Goal: Task Accomplishment & Management: Manage account settings

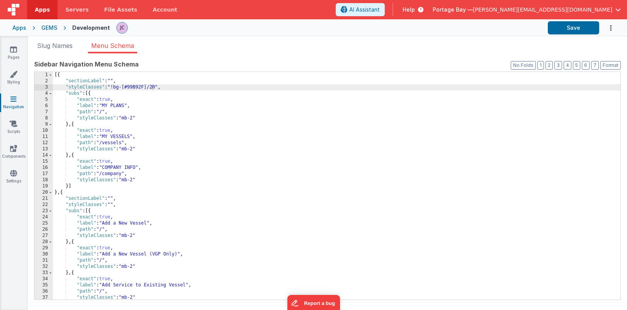
click at [54, 25] on div "GEMS" at bounding box center [49, 28] width 16 height 8
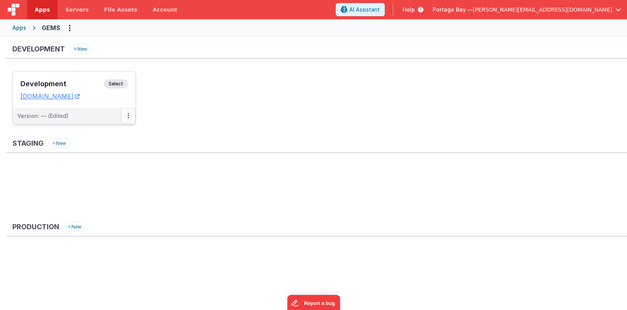
click at [127, 116] on icon at bounding box center [128, 115] width 2 height 0
click at [101, 131] on link "Edit" at bounding box center [102, 133] width 68 height 14
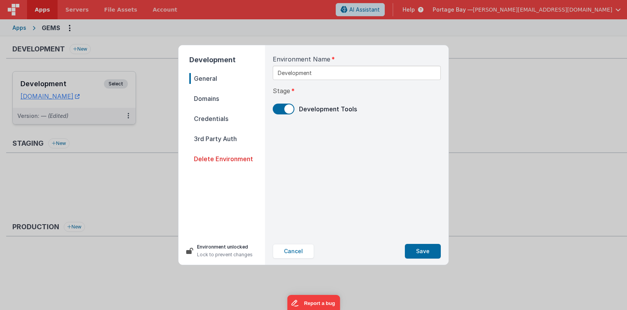
click at [211, 99] on span "Domains" at bounding box center [227, 98] width 76 height 11
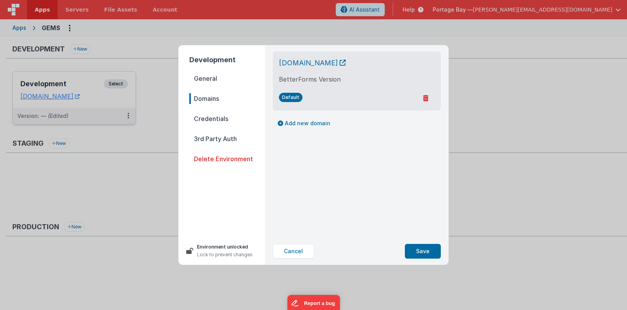
click at [210, 118] on span "Credentials" at bounding box center [227, 118] width 76 height 11
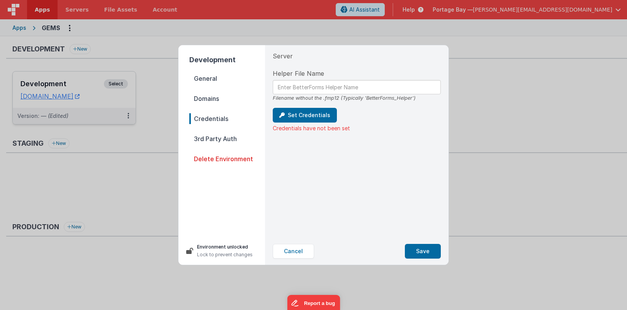
click at [205, 97] on span "Domains" at bounding box center [227, 98] width 76 height 11
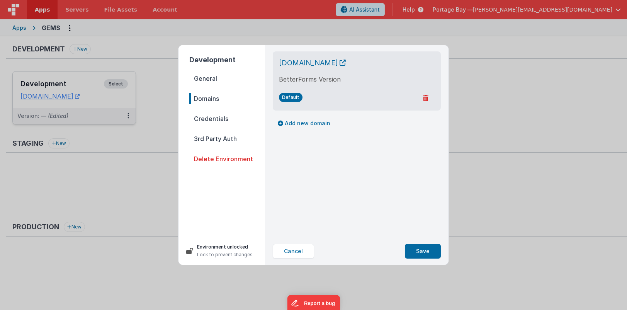
click at [211, 119] on span "Credentials" at bounding box center [227, 118] width 76 height 11
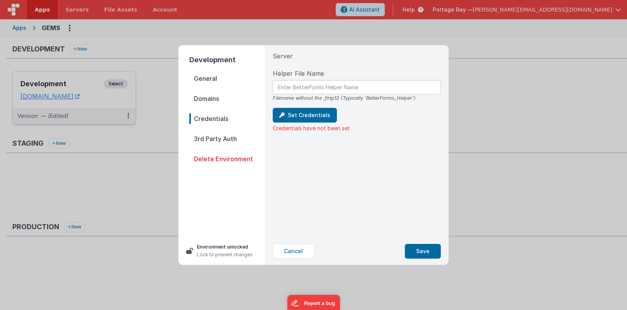
click at [285, 56] on span "Server" at bounding box center [283, 55] width 20 height 9
click at [203, 97] on span "Domains" at bounding box center [227, 98] width 76 height 11
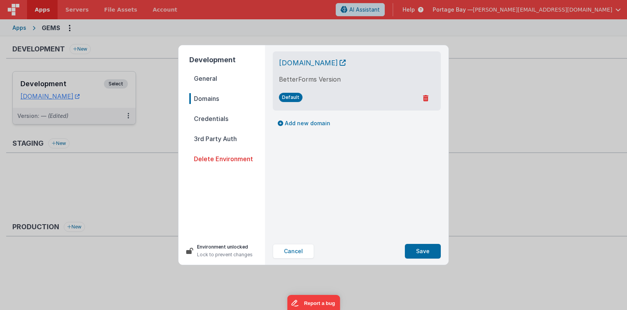
click at [292, 97] on span "Default" at bounding box center [291, 97] width 24 height 9
click at [206, 81] on span "General" at bounding box center [227, 78] width 76 height 11
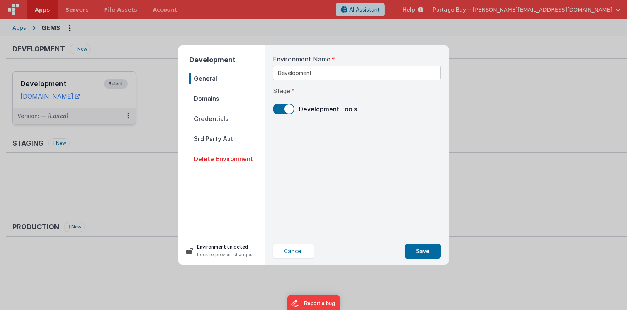
click at [210, 100] on span "Domains" at bounding box center [227, 98] width 76 height 11
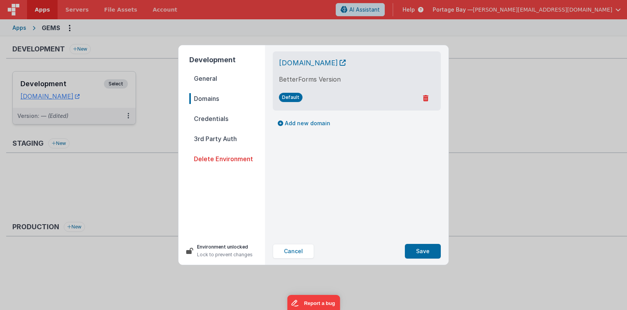
click at [215, 115] on span "Credentials" at bounding box center [227, 118] width 76 height 11
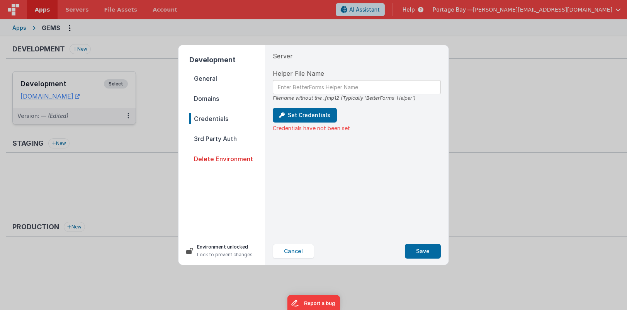
click at [213, 138] on span "3rd Party Auth" at bounding box center [227, 138] width 76 height 11
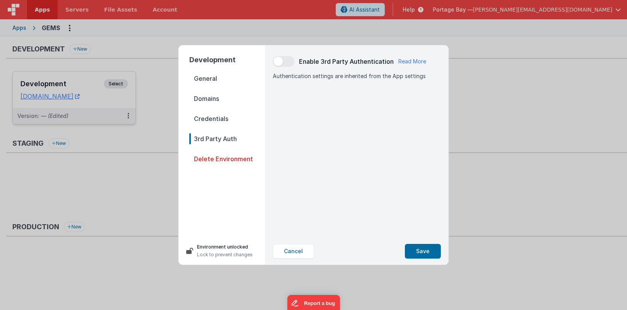
click at [205, 76] on span "General" at bounding box center [227, 78] width 76 height 11
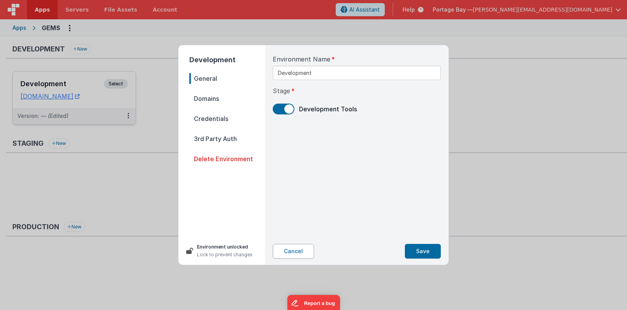
click at [300, 253] on button "Cancel" at bounding box center [293, 251] width 41 height 15
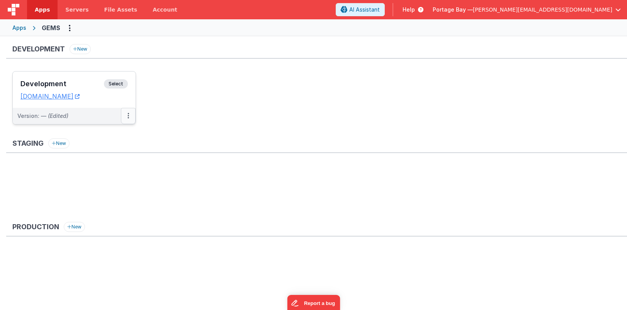
click at [127, 116] on icon at bounding box center [128, 115] width 2 height 0
click at [188, 91] on div at bounding box center [313, 155] width 627 height 310
click at [72, 27] on button "Options" at bounding box center [69, 28] width 12 height 12
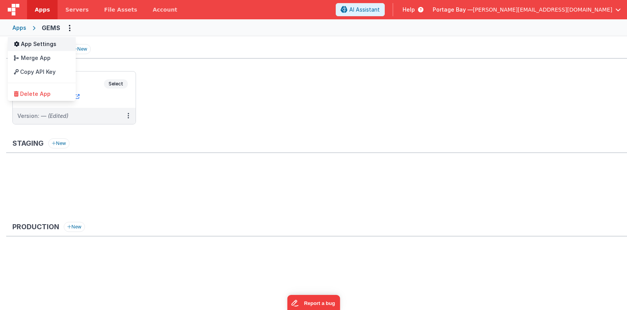
click at [29, 44] on link "App Settings" at bounding box center [42, 44] width 68 height 14
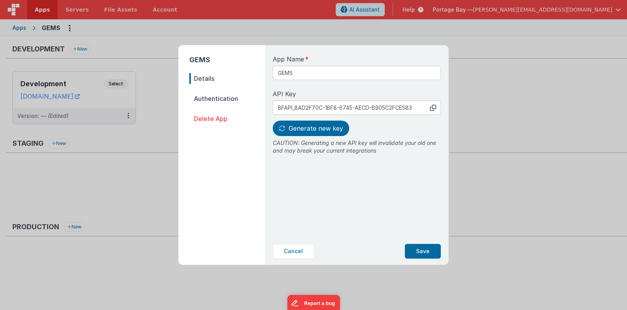
click at [237, 97] on span "Authentication" at bounding box center [227, 98] width 76 height 11
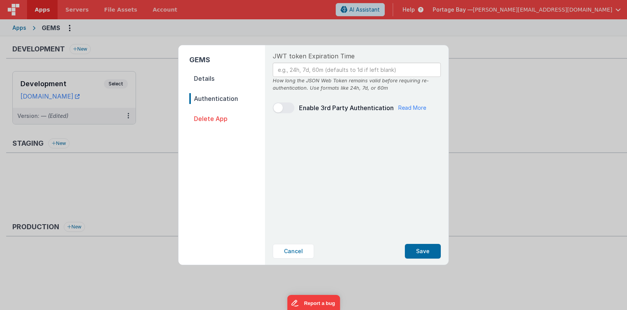
click at [211, 84] on nav "Details Authentication Delete App" at bounding box center [227, 165] width 76 height 185
click at [207, 79] on span "Details" at bounding box center [227, 78] width 76 height 11
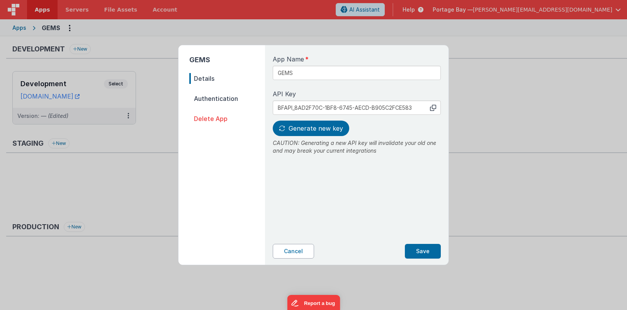
click at [295, 247] on button "Cancel" at bounding box center [293, 251] width 41 height 15
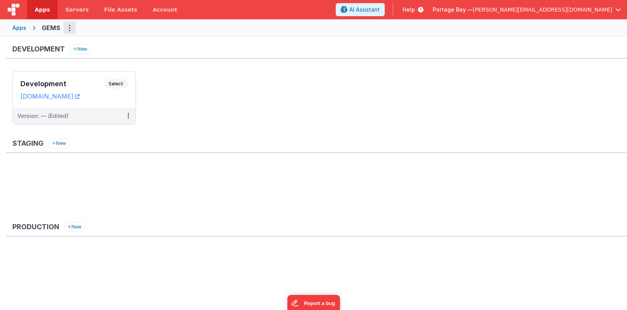
click at [65, 28] on button "Options" at bounding box center [69, 28] width 12 height 12
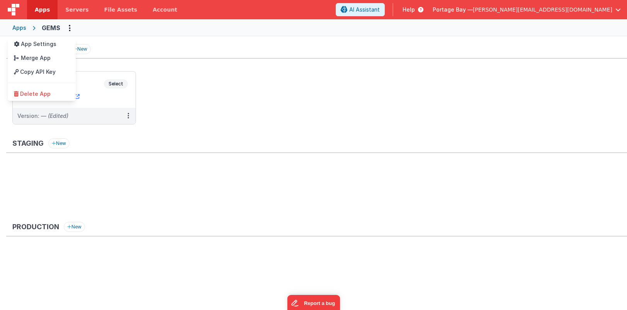
click at [243, 96] on button at bounding box center [313, 155] width 627 height 310
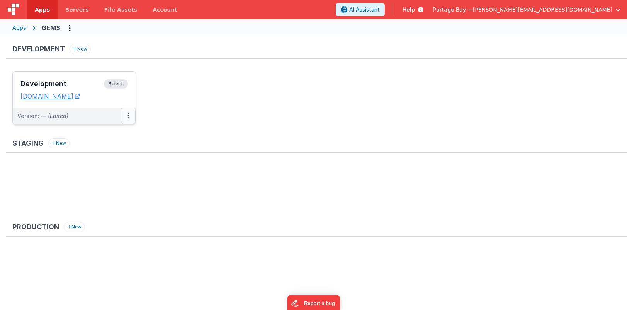
click at [129, 114] on button at bounding box center [128, 116] width 15 height 16
click at [90, 133] on link "Edit" at bounding box center [102, 133] width 68 height 14
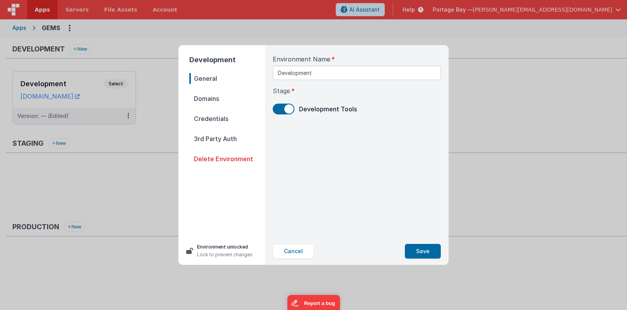
click at [202, 101] on span "Domains" at bounding box center [227, 98] width 76 height 11
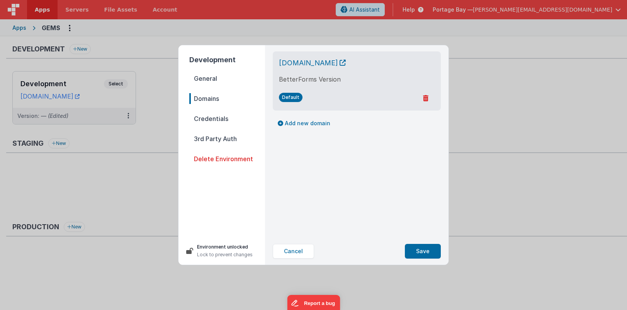
click at [203, 120] on span "Credentials" at bounding box center [227, 118] width 76 height 11
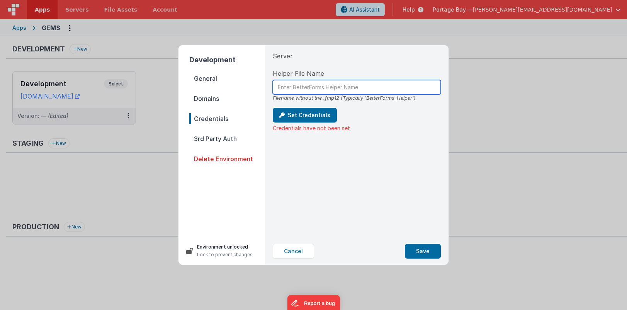
click at [291, 86] on input "text" at bounding box center [357, 87] width 168 height 14
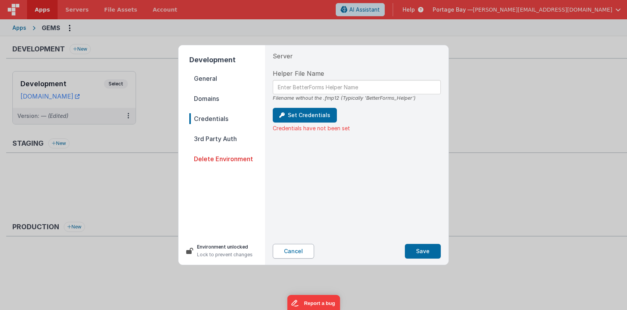
click at [291, 252] on button "Cancel" at bounding box center [293, 251] width 41 height 15
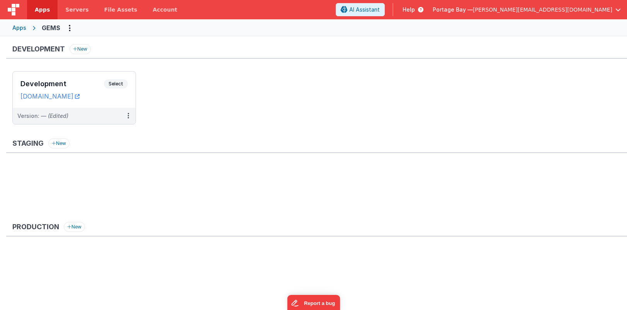
click at [21, 29] on div "Apps" at bounding box center [19, 28] width 14 height 8
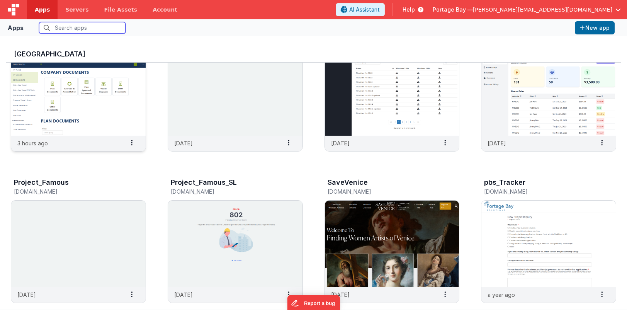
scroll to position [201, 0]
click at [129, 141] on span at bounding box center [132, 142] width 18 height 13
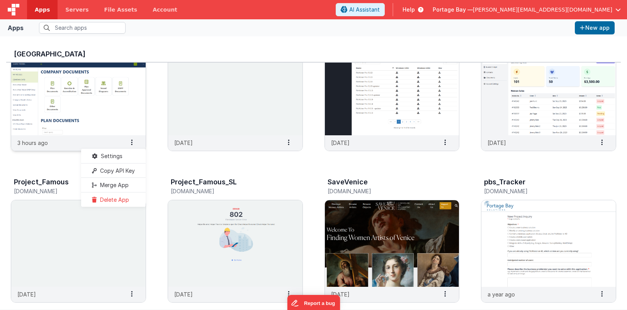
click at [110, 152] on span "Settings" at bounding box center [112, 155] width 22 height 7
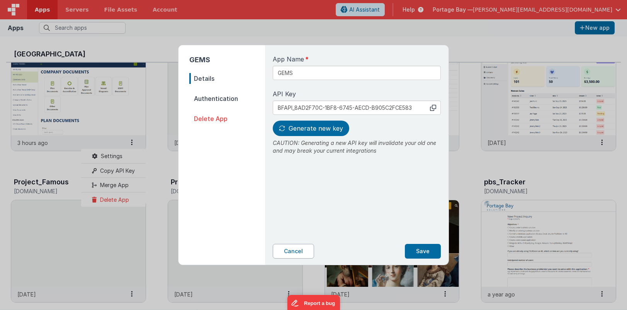
click at [288, 247] on button "Cancel" at bounding box center [293, 251] width 41 height 15
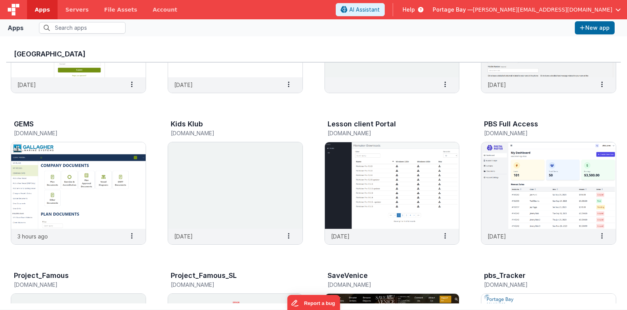
scroll to position [110, 0]
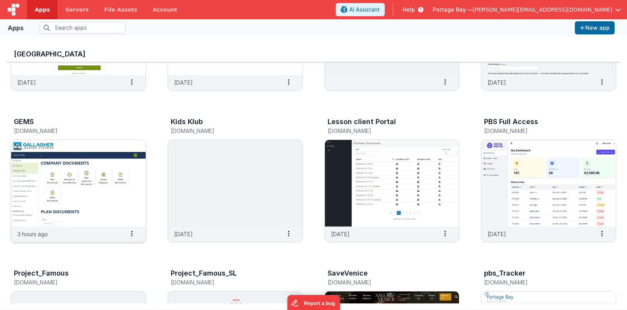
click at [84, 182] on img at bounding box center [78, 183] width 134 height 86
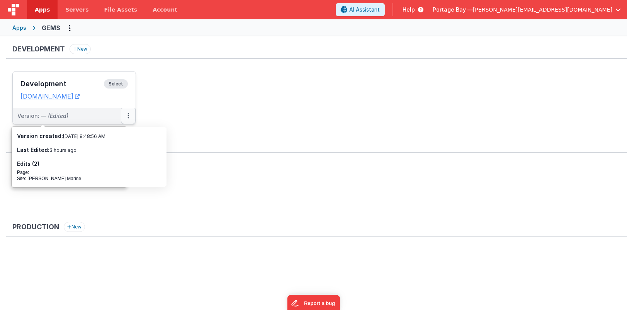
click at [125, 115] on button at bounding box center [128, 116] width 15 height 16
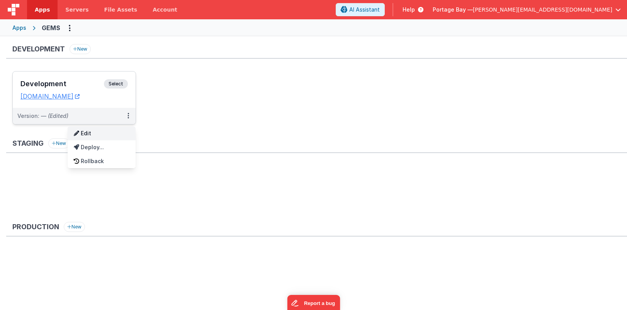
click at [96, 133] on link "Edit" at bounding box center [102, 133] width 68 height 14
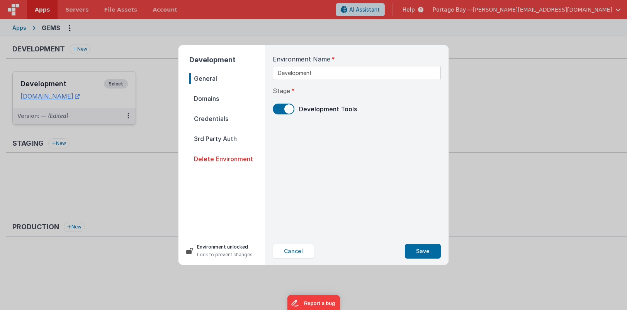
click at [207, 99] on span "Domains" at bounding box center [227, 98] width 76 height 11
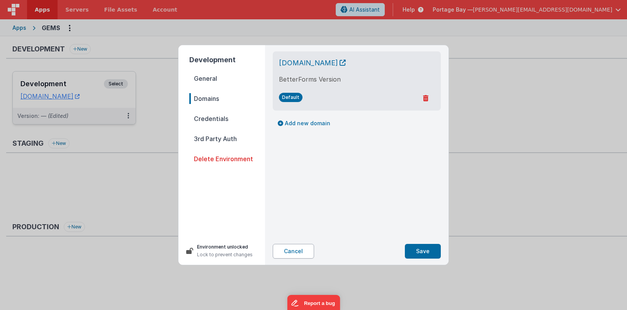
click at [289, 251] on button "Cancel" at bounding box center [293, 251] width 41 height 15
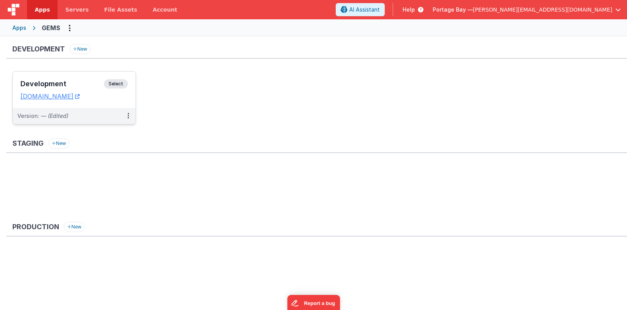
click at [580, 9] on span "[PERSON_NAME][EMAIL_ADDRESS][DOMAIN_NAME]" at bounding box center [541, 10] width 139 height 8
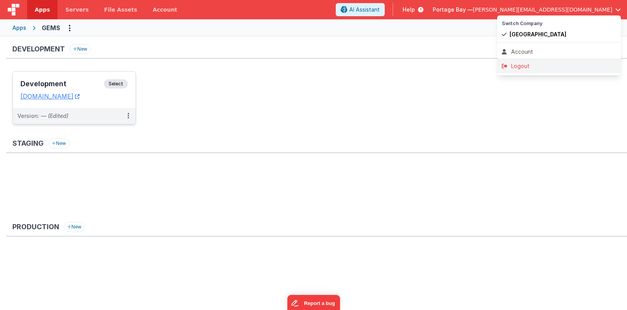
click at [523, 70] on li "Logout" at bounding box center [559, 66] width 124 height 14
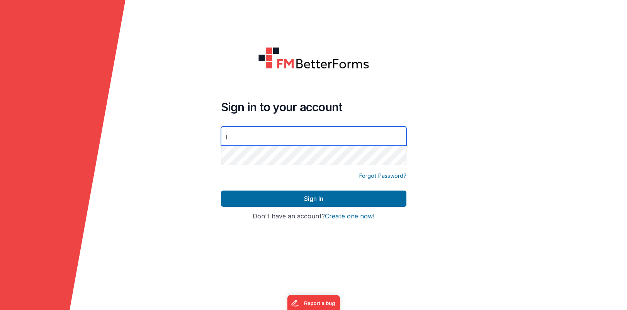
type input "[PERSON_NAME][EMAIL_ADDRESS][DOMAIN_NAME]"
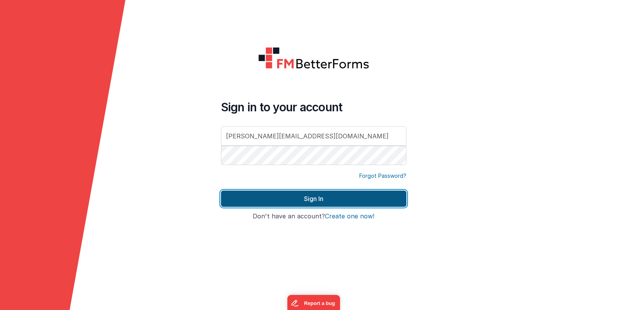
click at [295, 200] on button "Sign In" at bounding box center [313, 198] width 185 height 16
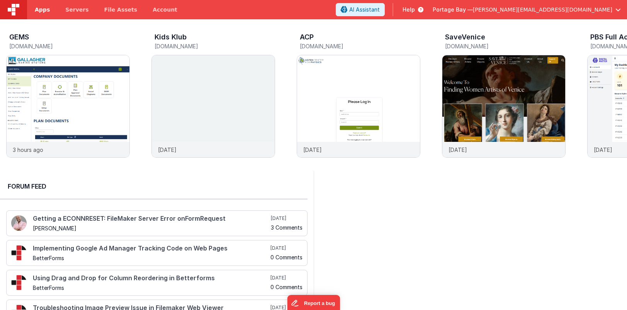
click at [47, 9] on span "Apps" at bounding box center [42, 10] width 15 height 8
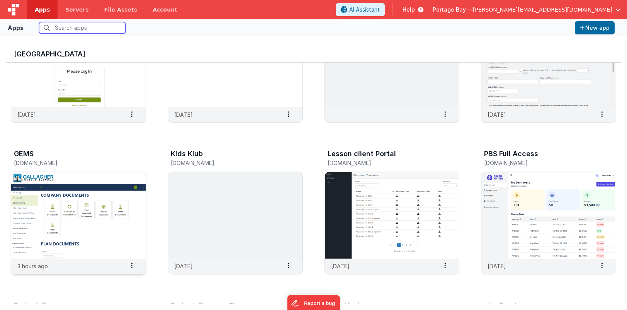
scroll to position [78, 0]
click at [108, 220] on img at bounding box center [78, 214] width 134 height 86
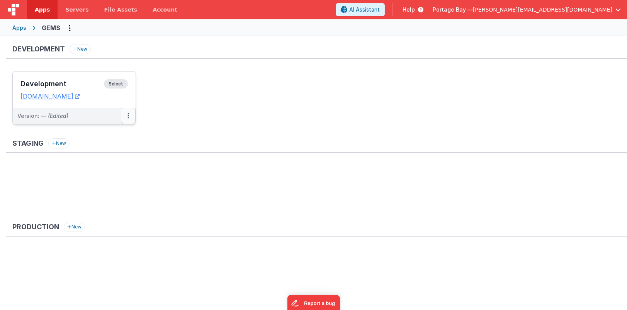
click at [128, 116] on icon at bounding box center [128, 115] width 2 height 0
click at [193, 104] on div at bounding box center [313, 155] width 627 height 310
click at [70, 9] on span "Servers" at bounding box center [76, 10] width 23 height 8
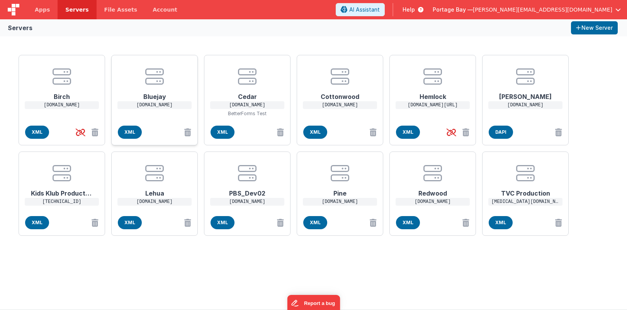
click at [157, 89] on h1 "Bluejay" at bounding box center [155, 93] width 62 height 15
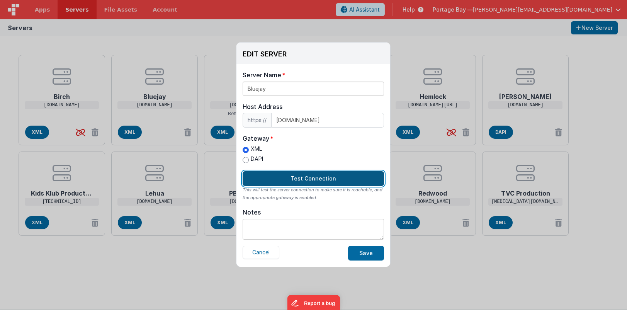
click at [321, 174] on button "Test Connection" at bounding box center [312, 178] width 141 height 15
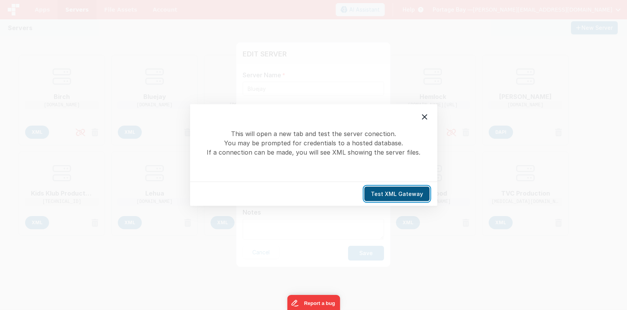
click at [398, 193] on button "Test XML Gateway" at bounding box center [396, 193] width 65 height 15
click at [425, 118] on icon at bounding box center [424, 116] width 5 height 5
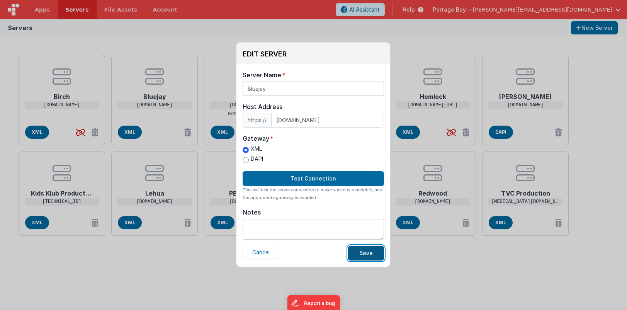
click at [368, 255] on button "Save" at bounding box center [366, 253] width 36 height 15
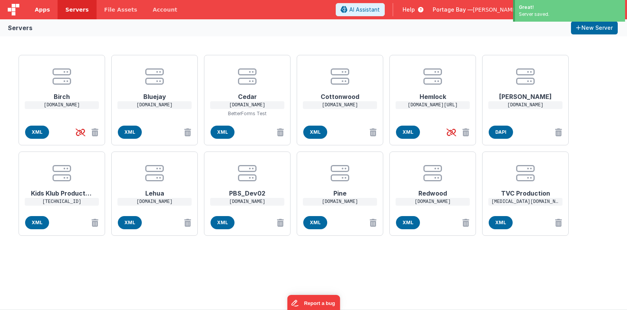
click at [44, 6] on span "Apps" at bounding box center [42, 10] width 15 height 8
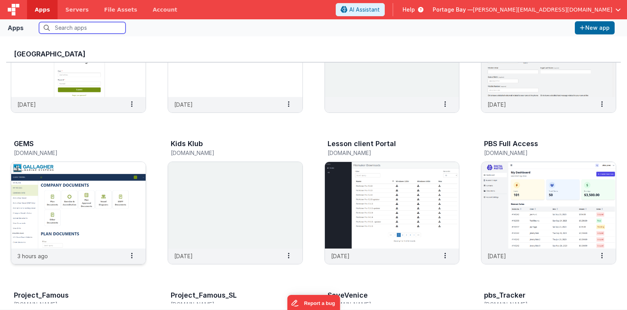
scroll to position [90, 0]
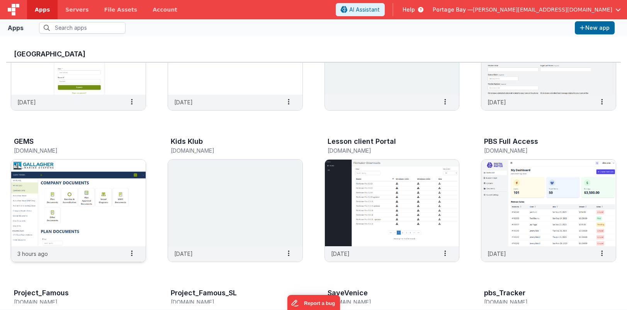
click at [89, 194] on img at bounding box center [78, 202] width 134 height 86
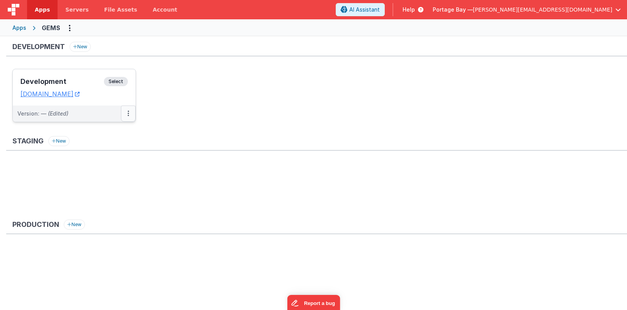
scroll to position [3, 0]
click at [127, 120] on li "Development Select URLs [DOMAIN_NAME] Version: — (Edited)" at bounding box center [74, 94] width 124 height 53
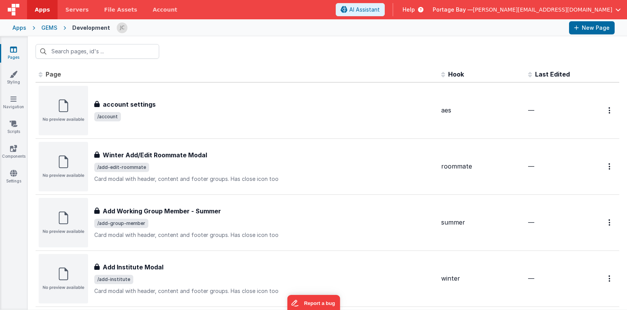
click at [46, 25] on div "GEMS" at bounding box center [49, 28] width 16 height 8
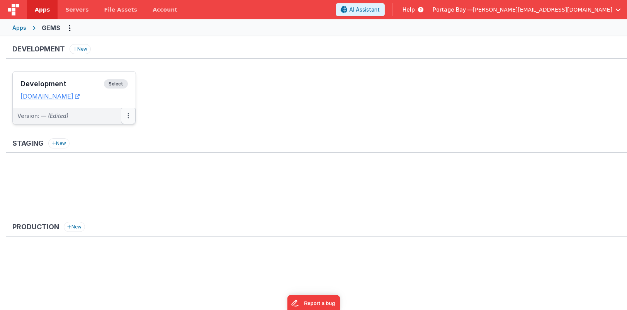
click at [128, 115] on icon at bounding box center [128, 115] width 2 height 0
click at [95, 134] on link "Edit" at bounding box center [102, 133] width 68 height 14
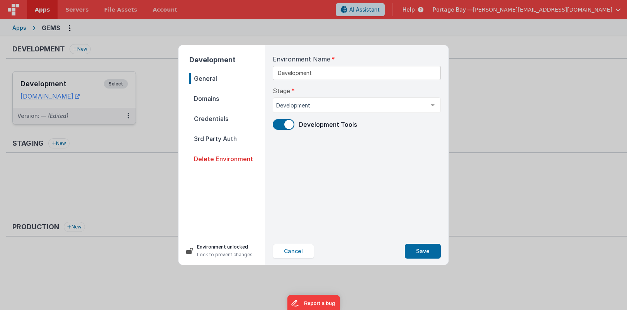
click at [212, 98] on span "Domains" at bounding box center [227, 98] width 76 height 11
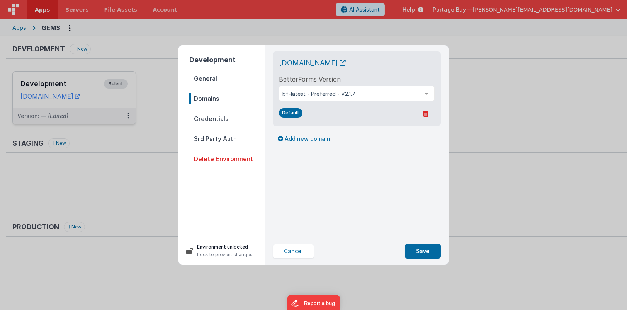
click at [205, 119] on span "Credentials" at bounding box center [227, 118] width 76 height 11
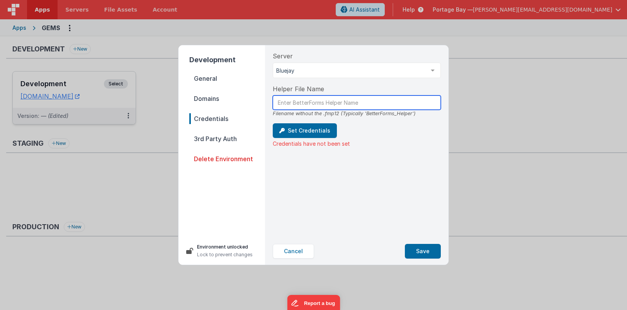
click at [331, 103] on input "text" at bounding box center [357, 102] width 168 height 14
type input "BetterForms_Helper"
click at [382, 132] on div "Set Credentials Credentials have not been set" at bounding box center [357, 135] width 168 height 24
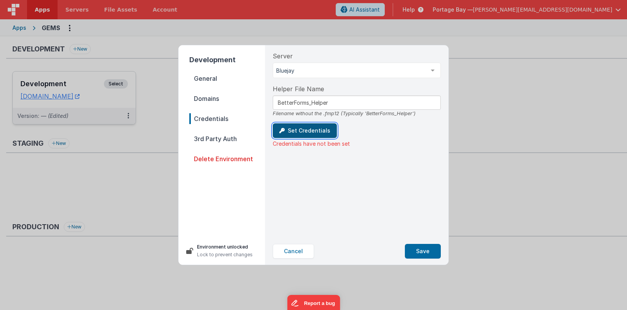
click at [307, 132] on button "Set Credentials" at bounding box center [305, 130] width 64 height 15
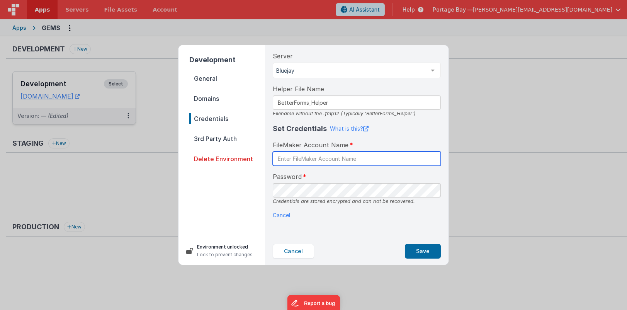
click at [313, 160] on input "text" at bounding box center [357, 158] width 168 height 14
type input "BetterForms"
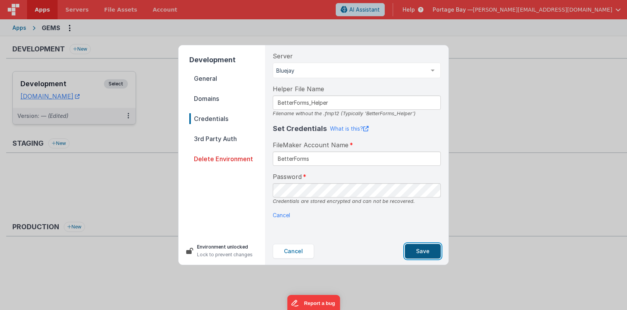
click at [422, 248] on button "Save" at bounding box center [423, 251] width 36 height 15
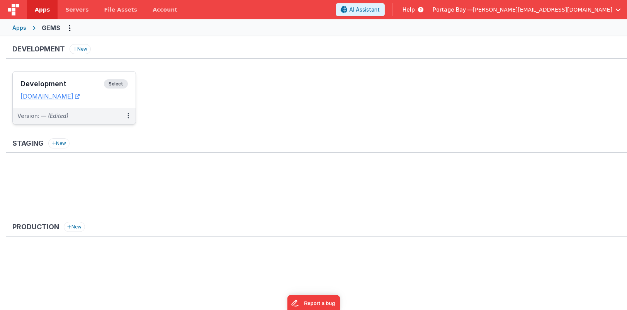
click at [112, 83] on span "Select" at bounding box center [116, 83] width 24 height 9
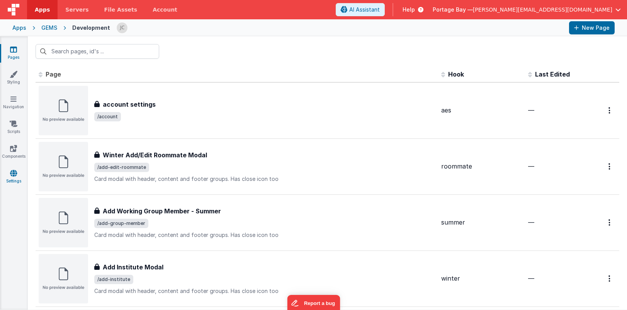
click at [12, 172] on icon at bounding box center [13, 173] width 7 height 8
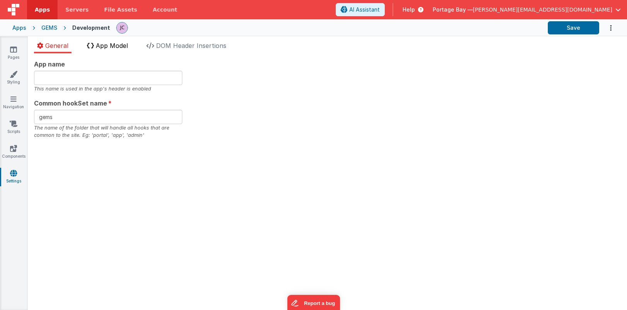
click at [107, 45] on span "App Model" at bounding box center [112, 46] width 32 height 8
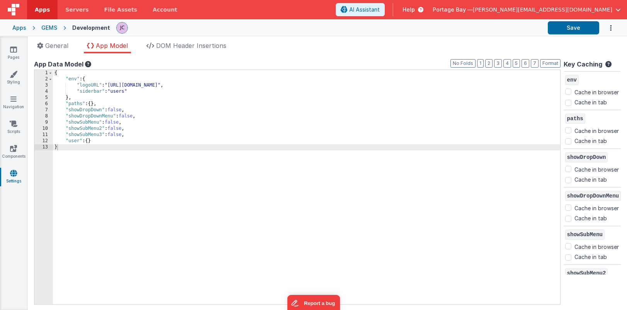
click at [50, 27] on div "GEMS" at bounding box center [49, 28] width 16 height 8
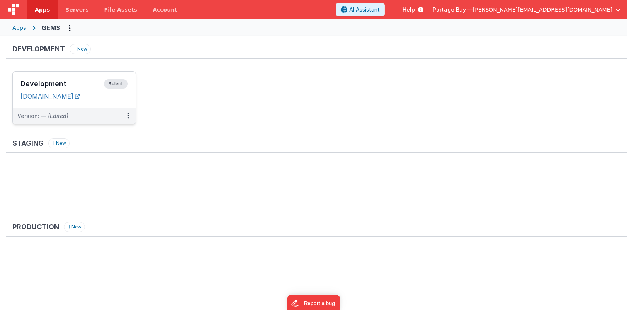
click at [69, 98] on link "[DOMAIN_NAME]" at bounding box center [49, 96] width 59 height 8
click at [120, 83] on span "Select" at bounding box center [116, 83] width 24 height 9
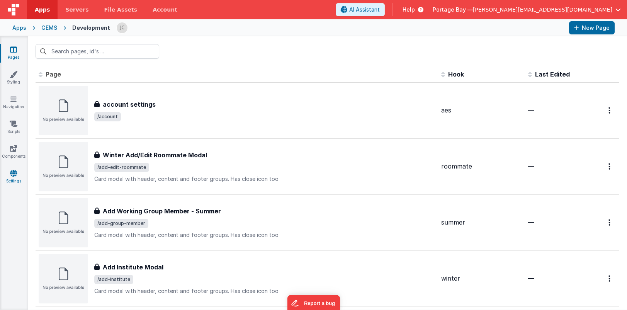
click at [14, 176] on link "Settings" at bounding box center [14, 176] width 28 height 15
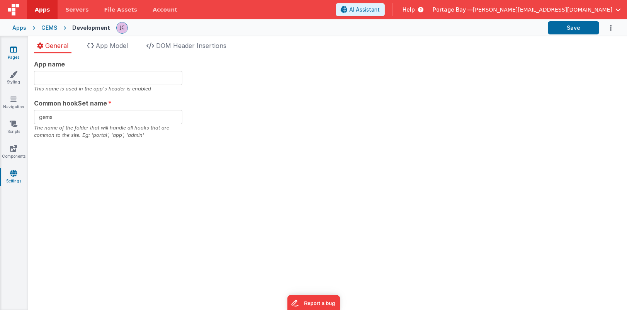
click at [14, 49] on icon at bounding box center [13, 50] width 7 height 8
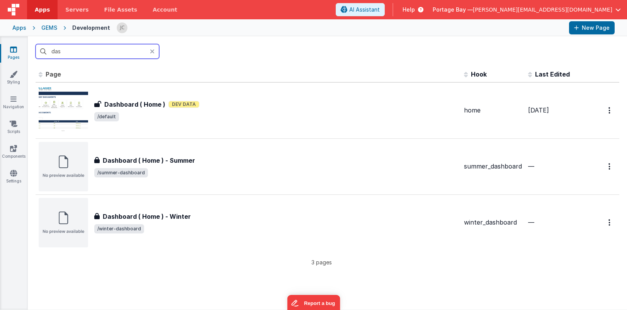
type input "das"
click at [39, 8] on span "Apps" at bounding box center [42, 10] width 15 height 8
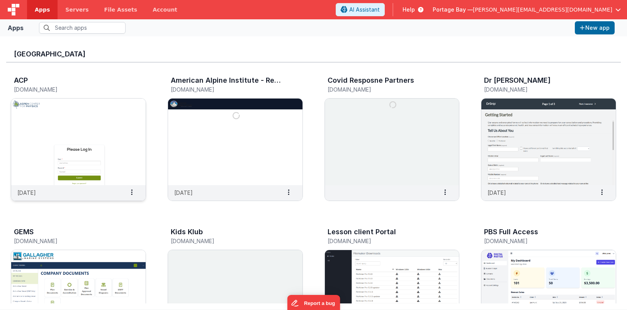
click at [70, 118] on img at bounding box center [78, 141] width 134 height 86
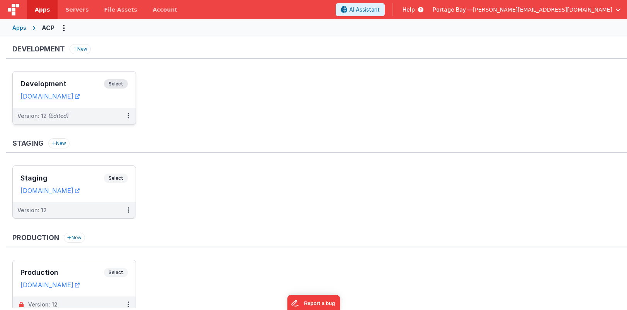
click at [117, 85] on span "Select" at bounding box center [116, 83] width 24 height 9
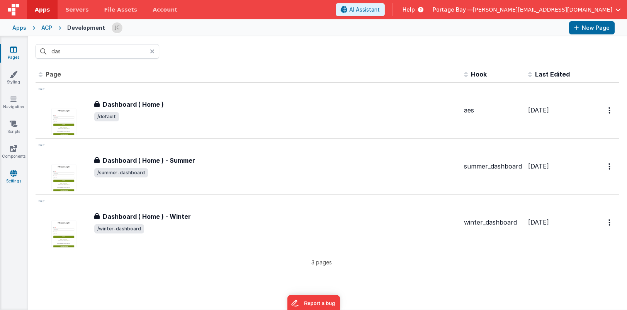
click at [12, 176] on icon at bounding box center [13, 173] width 7 height 8
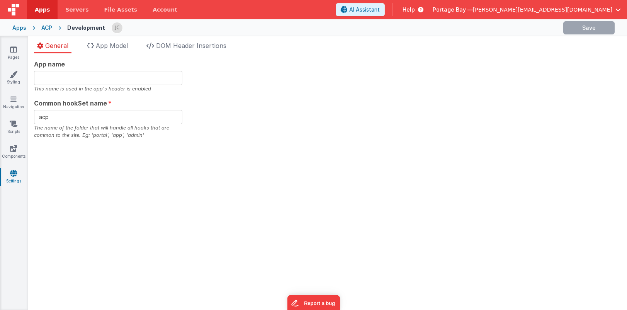
checkbox input "false"
click at [113, 48] on span "App Model" at bounding box center [112, 46] width 32 height 8
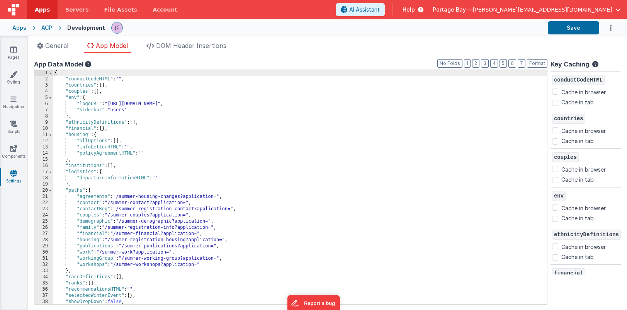
click at [43, 10] on span "Apps" at bounding box center [42, 10] width 15 height 8
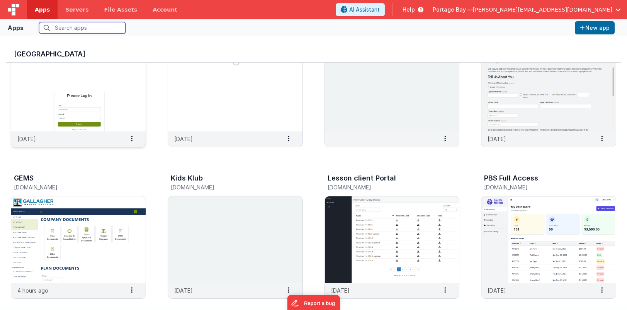
scroll to position [56, 0]
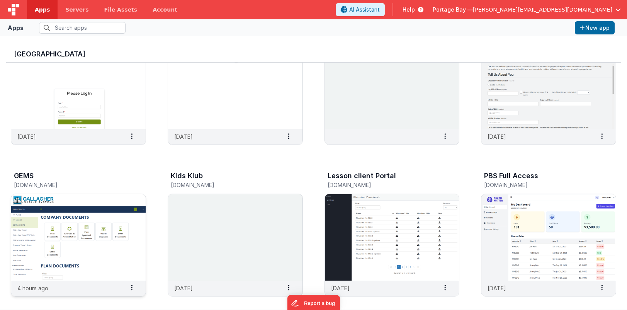
click at [71, 215] on img at bounding box center [78, 237] width 134 height 86
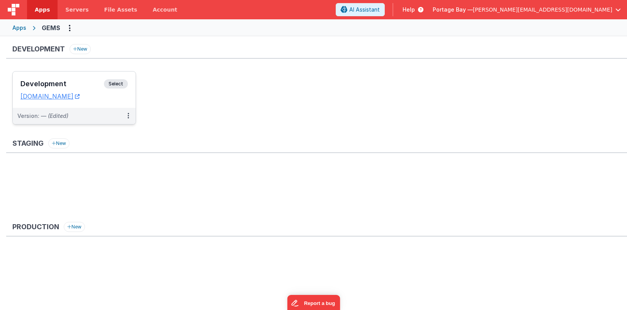
click at [114, 83] on span "Select" at bounding box center [116, 83] width 24 height 9
